Goal: Check status: Check status

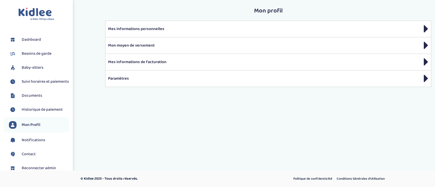
click at [49, 79] on span "Suivi horaires et paiements" at bounding box center [45, 82] width 47 height 6
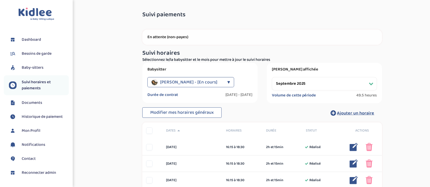
click at [202, 84] on span "[PERSON_NAME] - [En cours]" at bounding box center [188, 82] width 57 height 10
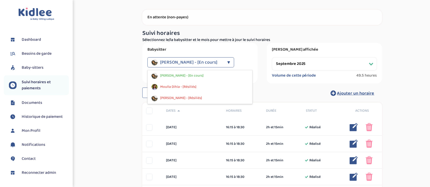
scroll to position [34, 0]
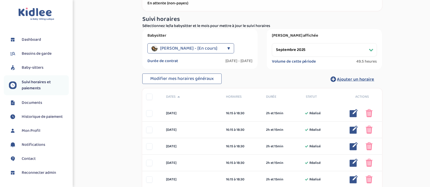
click at [285, 50] on select "Filtrer par mois [DATE] [DATE] [DATE] [DATE] [DATE]" at bounding box center [324, 49] width 105 height 13
click at [272, 43] on select "Filtrer par mois [DATE] [DATE] [DATE] [DATE] [DATE]" at bounding box center [324, 49] width 105 height 13
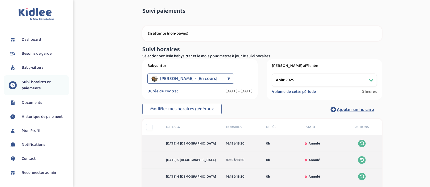
scroll to position [0, 0]
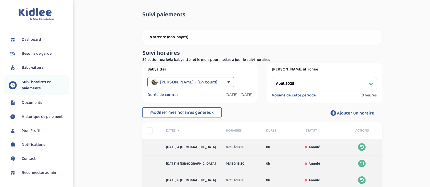
click at [291, 84] on select "Filtrer par mois [DATE] [DATE] [DATE] [DATE] [DATE]" at bounding box center [324, 83] width 105 height 13
select select "septembre 2025"
click at [272, 77] on select "Filtrer par mois [DATE] [DATE] [DATE] [DATE] [DATE]" at bounding box center [324, 83] width 105 height 13
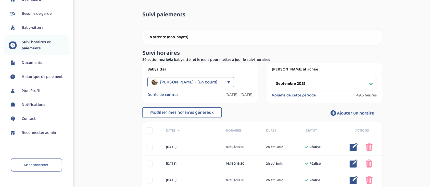
scroll to position [50, 0]
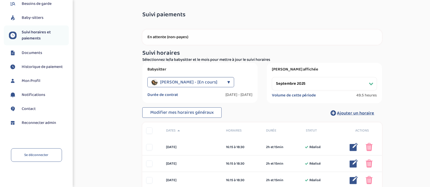
click at [40, 123] on span "Reconnecter admin" at bounding box center [39, 123] width 34 height 6
